Goal: Information Seeking & Learning: Learn about a topic

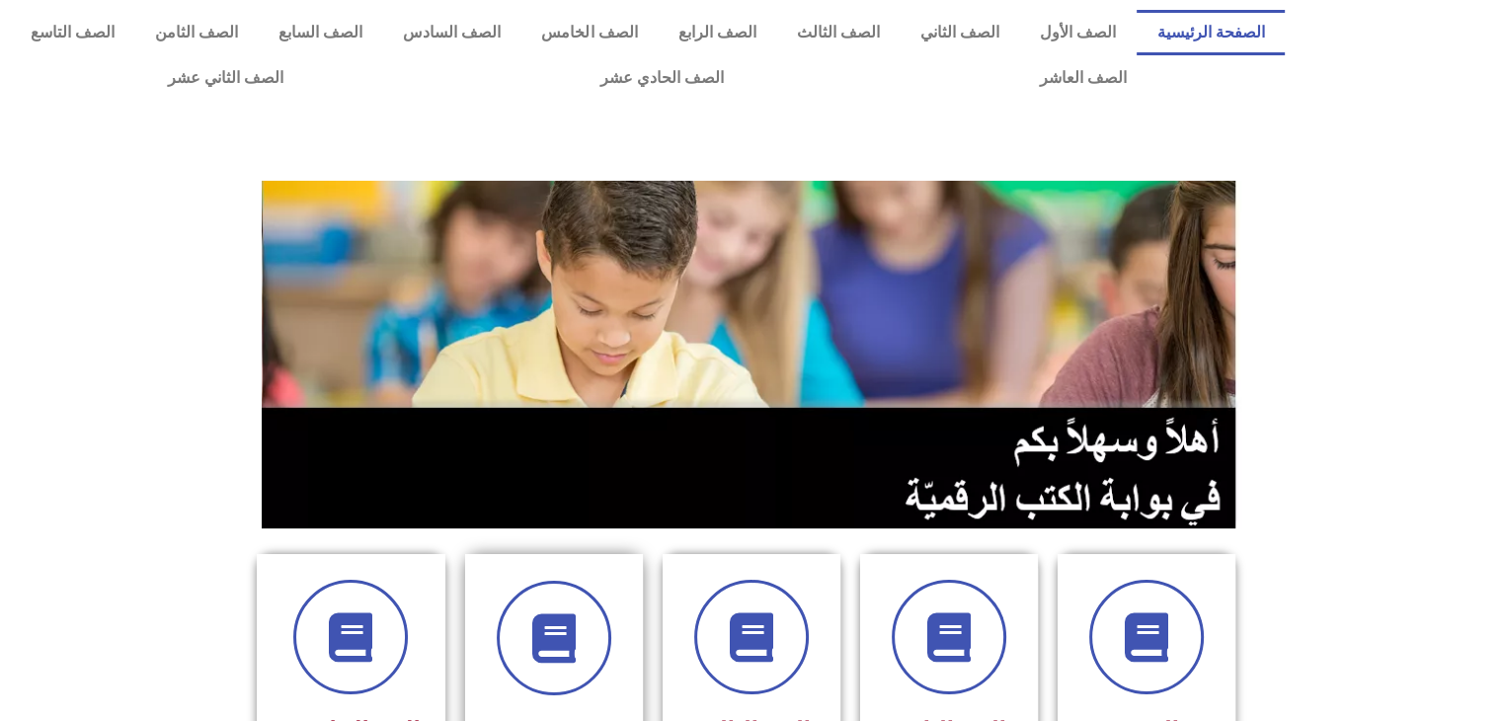
click at [618, 660] on div "الصف الرابع" at bounding box center [554, 685] width 178 height 262
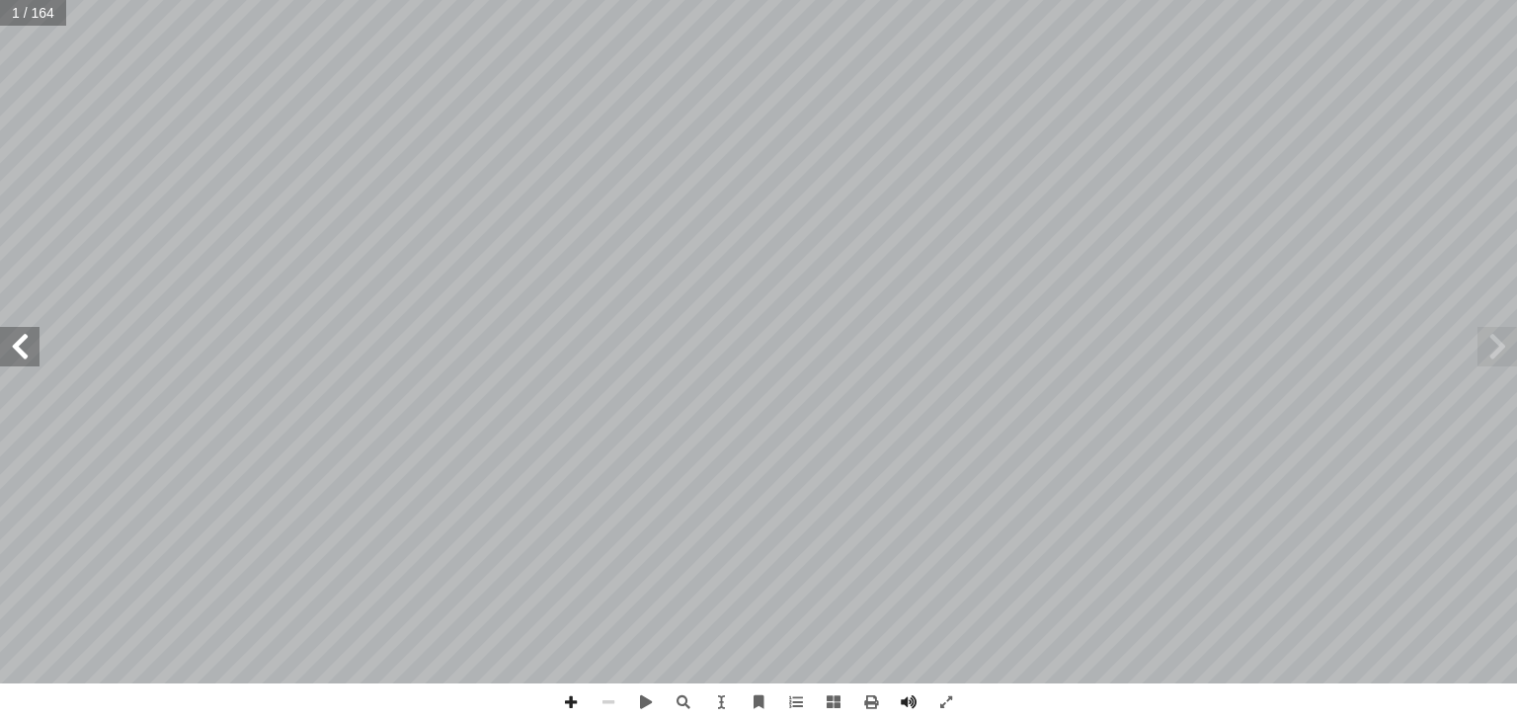
click at [20, 356] on span at bounding box center [19, 346] width 39 height 39
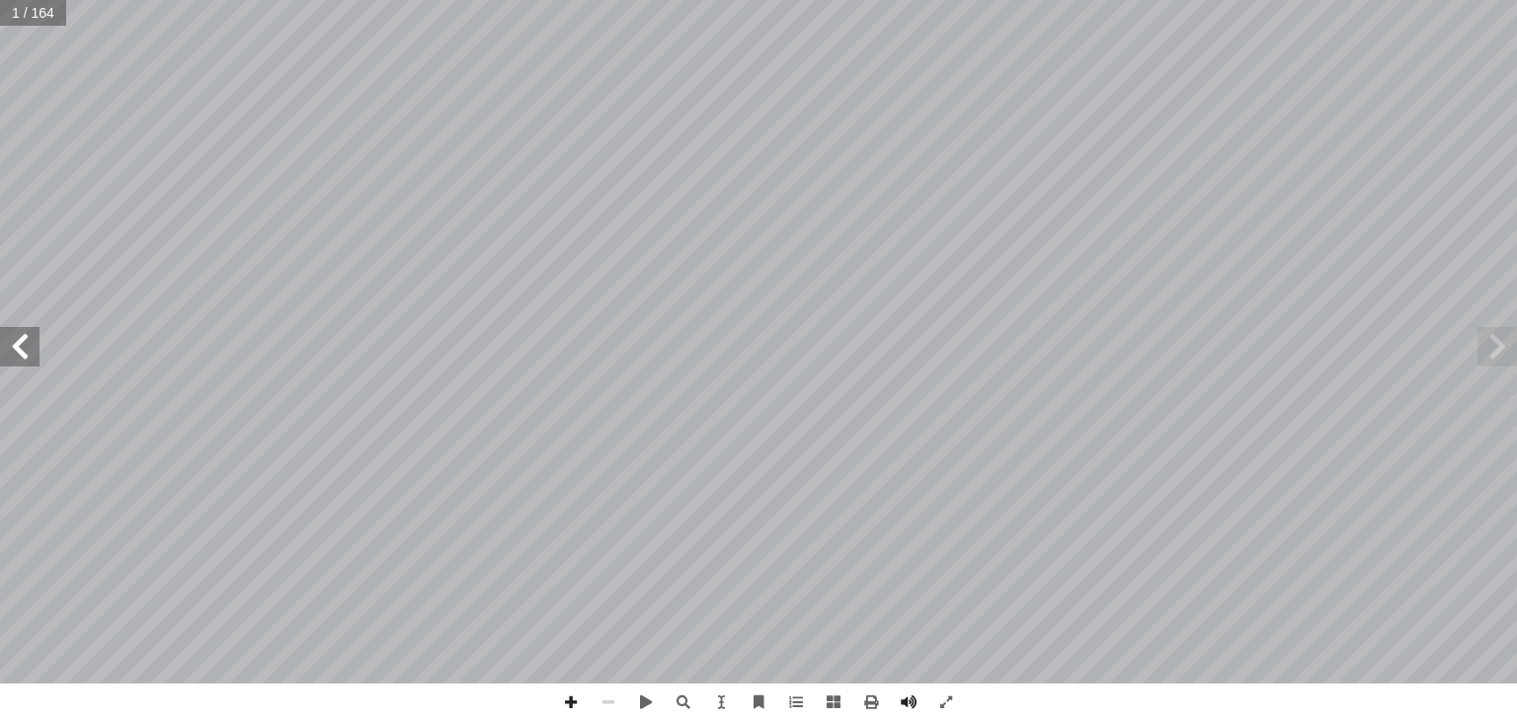
click at [20, 356] on span at bounding box center [19, 346] width 39 height 39
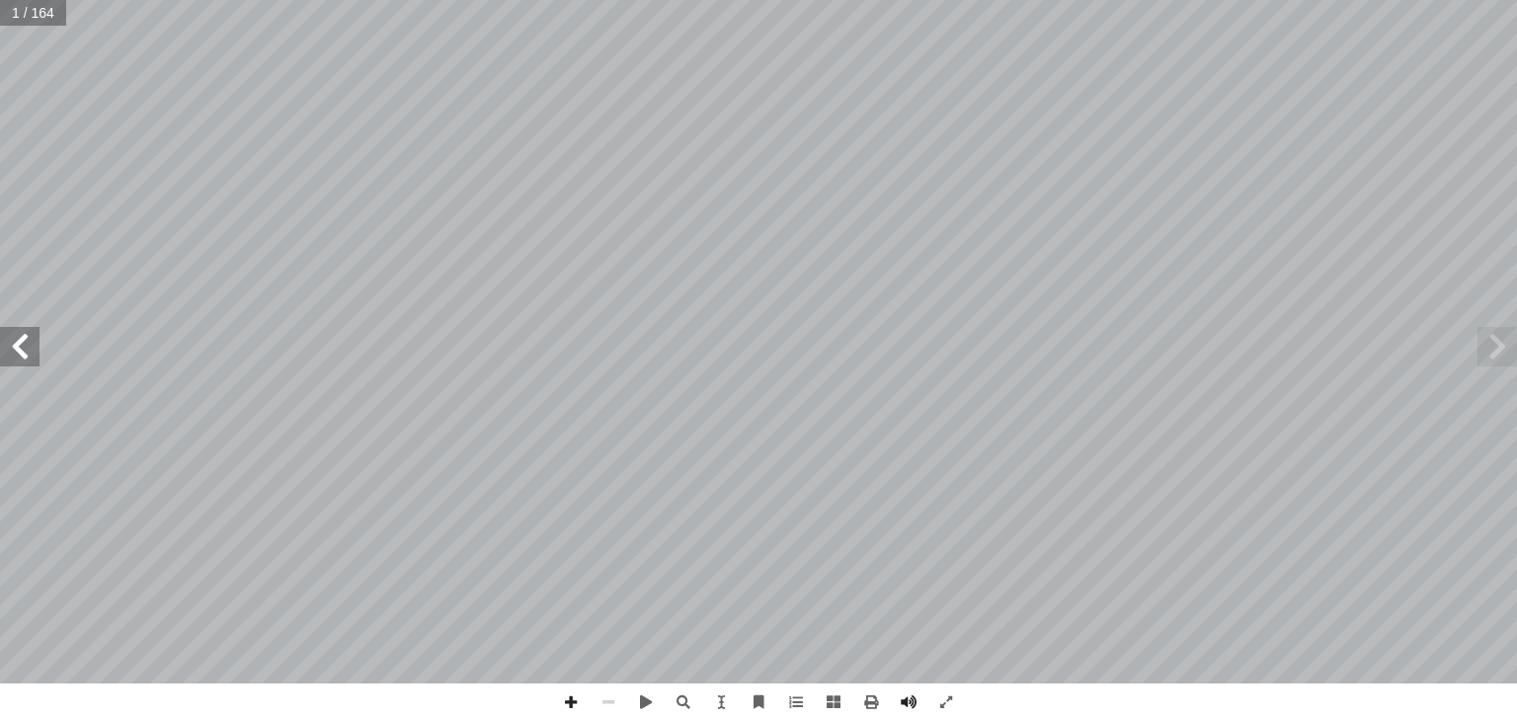
click at [20, 356] on span at bounding box center [19, 346] width 39 height 39
click at [15, 364] on span at bounding box center [19, 346] width 39 height 39
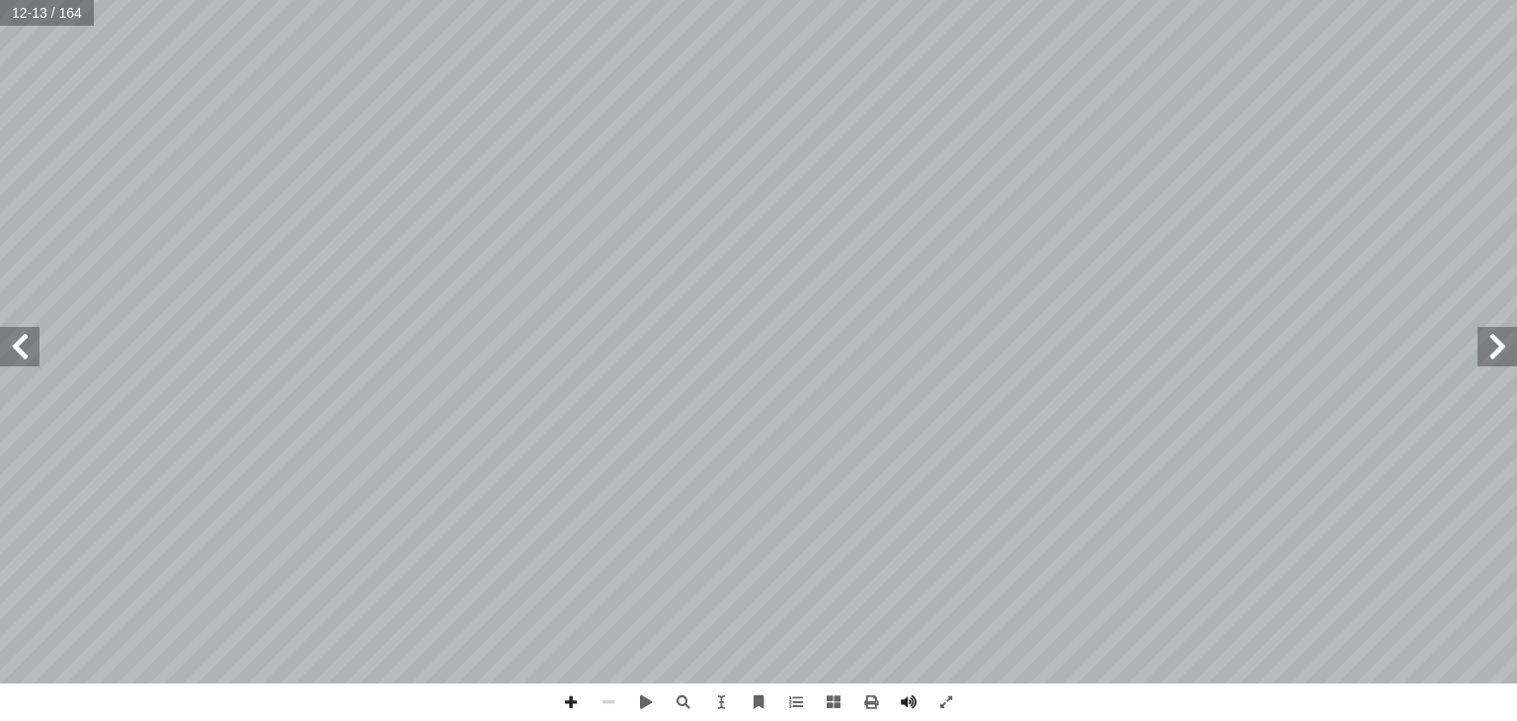
click at [15, 364] on span at bounding box center [19, 346] width 39 height 39
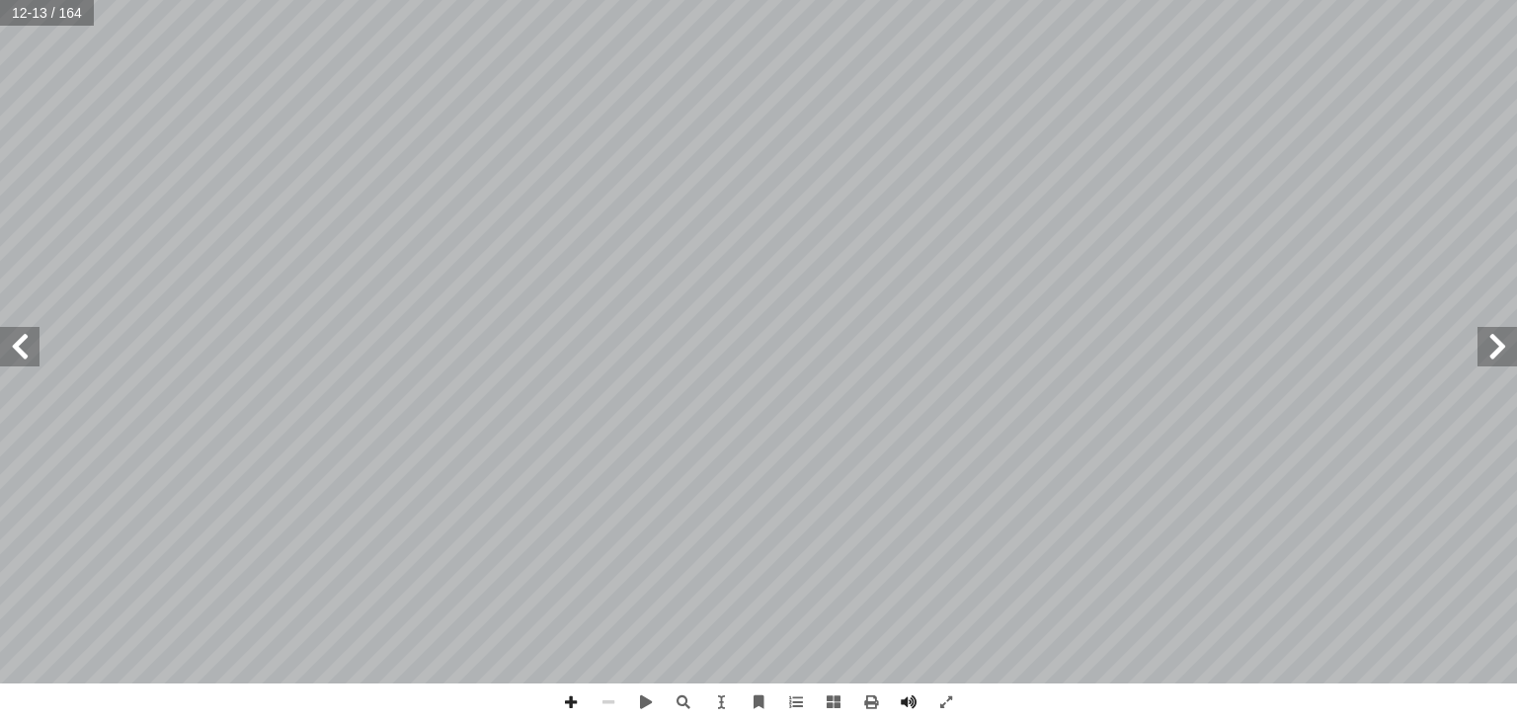
click at [15, 364] on span at bounding box center [19, 346] width 39 height 39
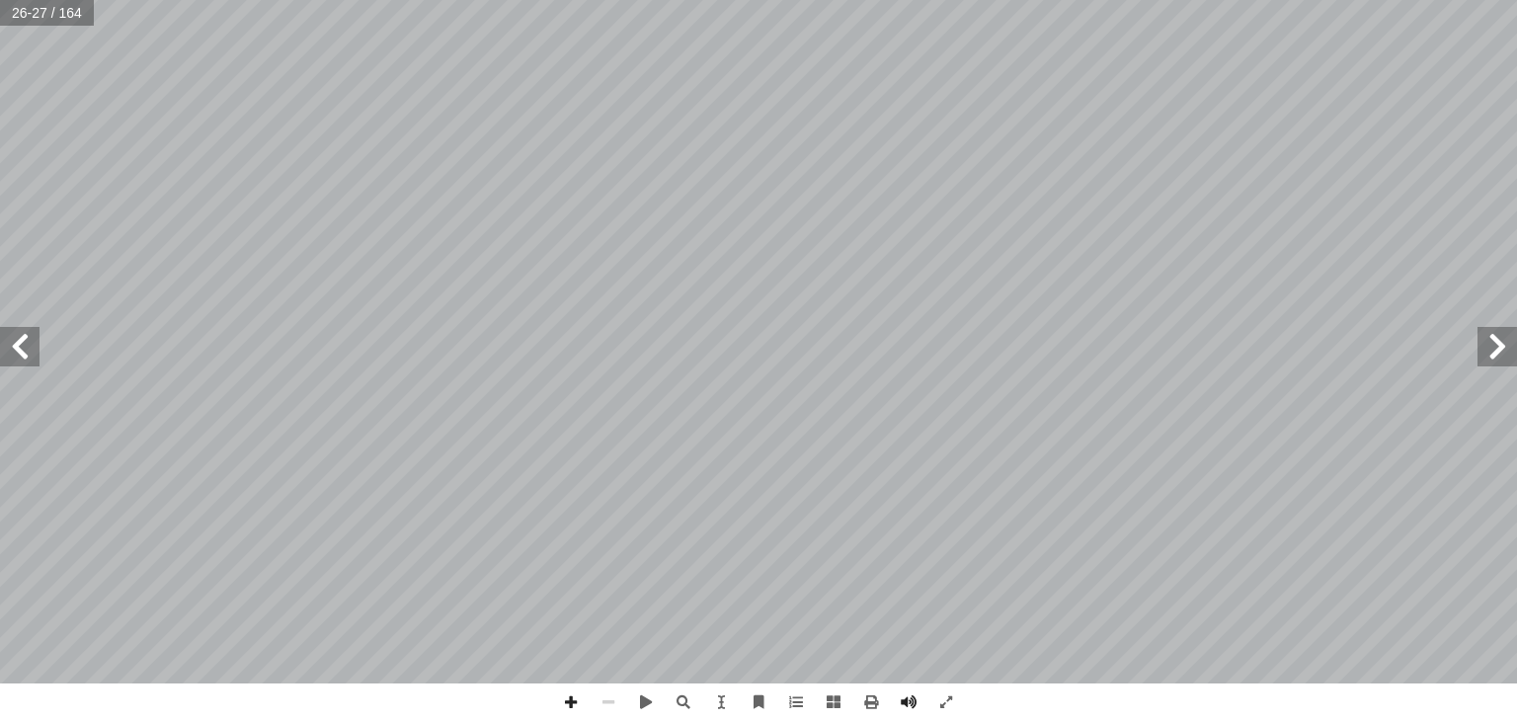
click at [15, 364] on span at bounding box center [19, 346] width 39 height 39
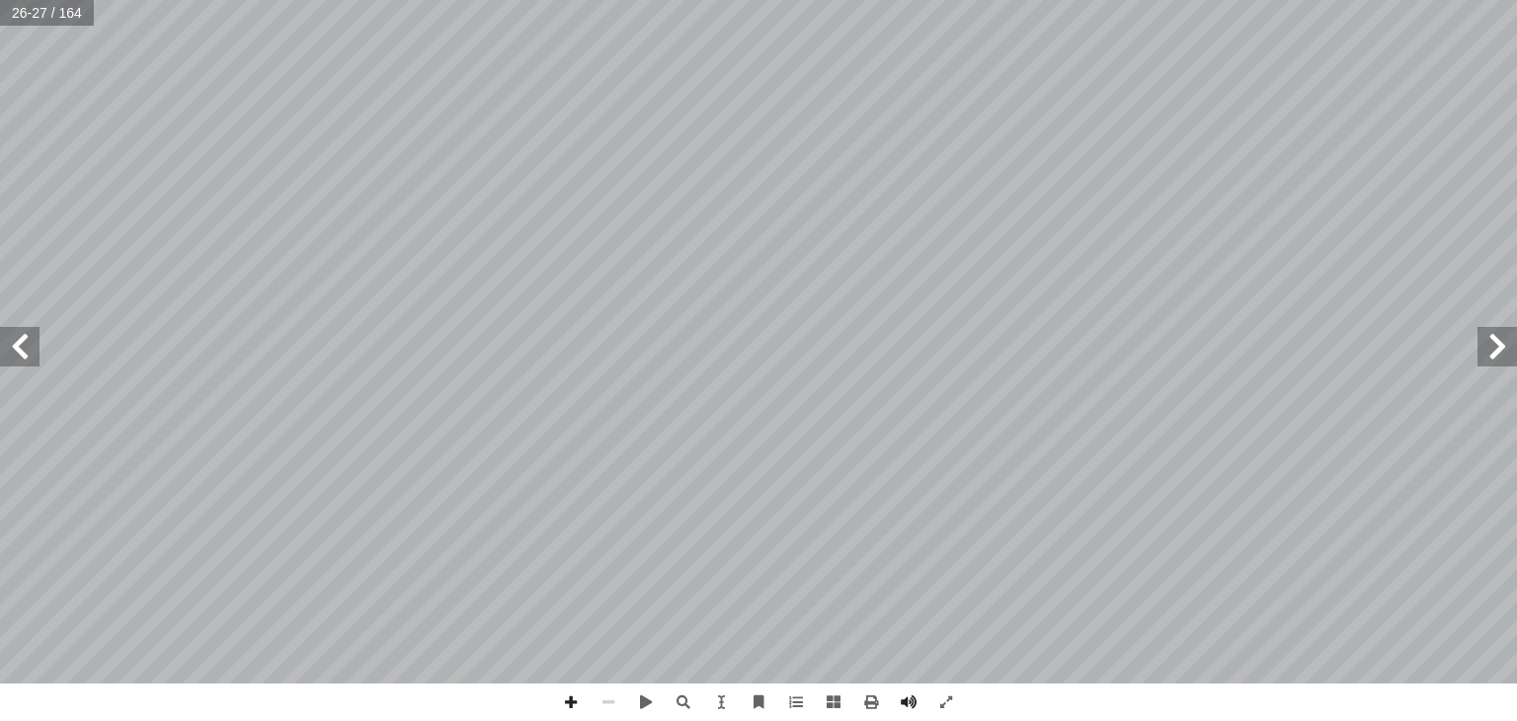
click at [15, 364] on span at bounding box center [19, 346] width 39 height 39
click at [1505, 364] on span at bounding box center [1496, 346] width 39 height 39
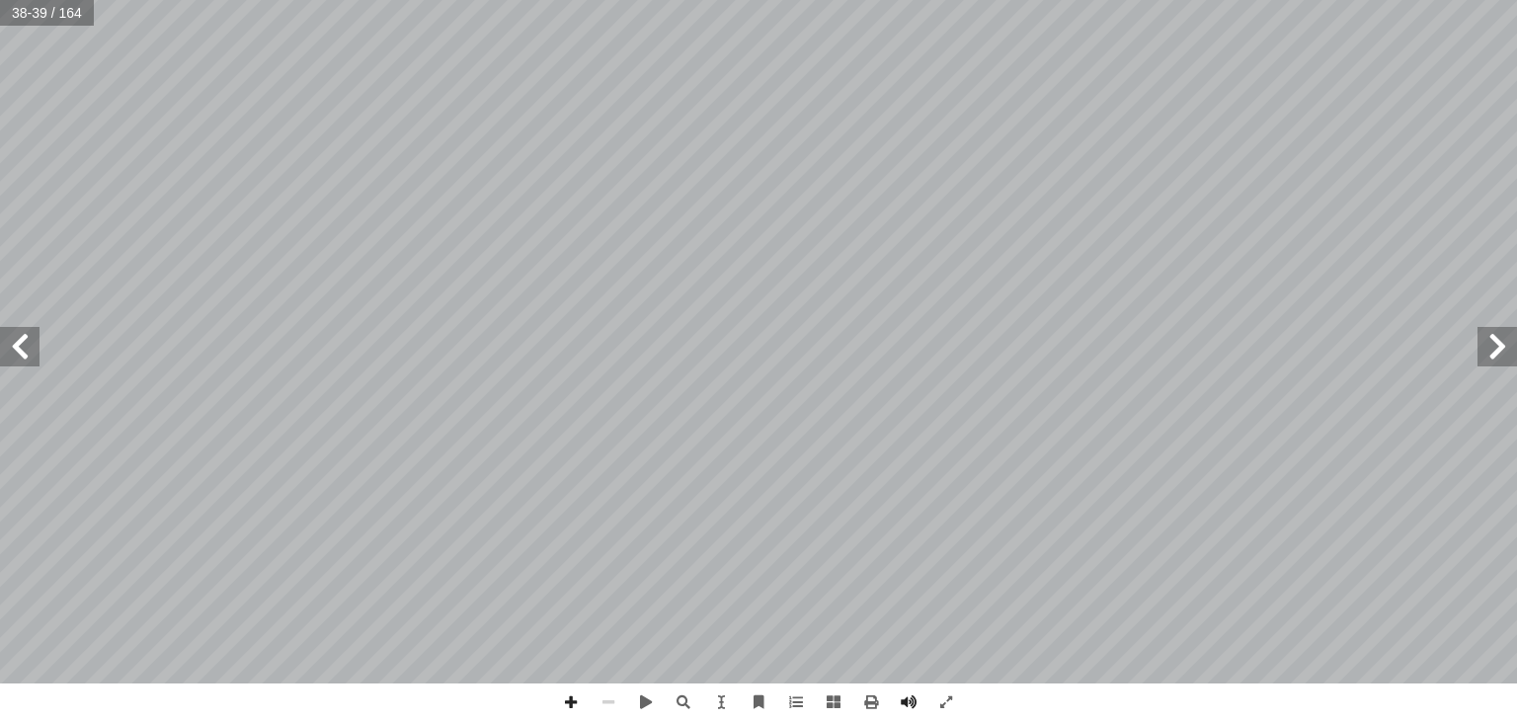
click at [28, 348] on span at bounding box center [19, 346] width 39 height 39
click at [9, 354] on span at bounding box center [19, 346] width 39 height 39
